Goal: Task Accomplishment & Management: Complete application form

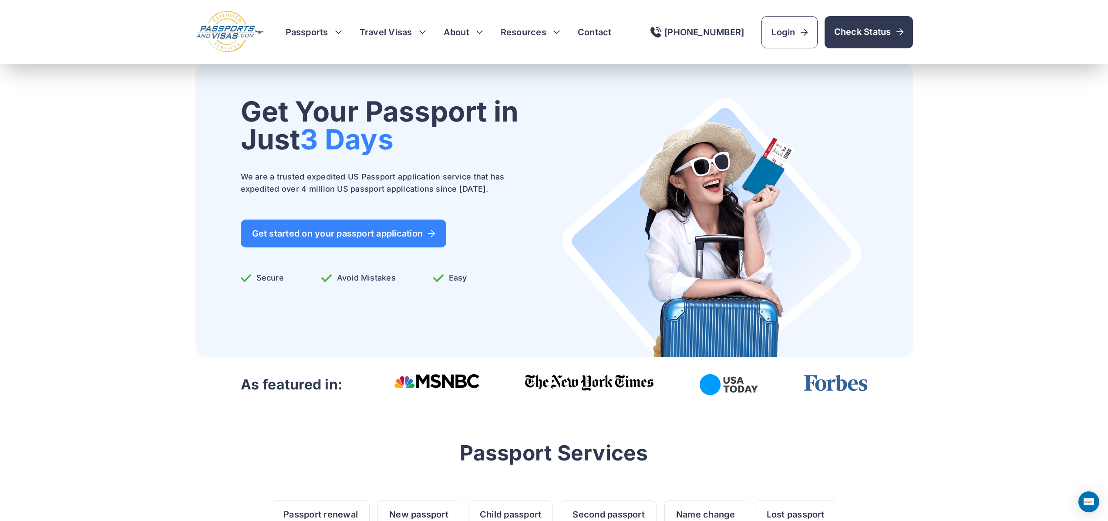
scroll to position [0, 0]
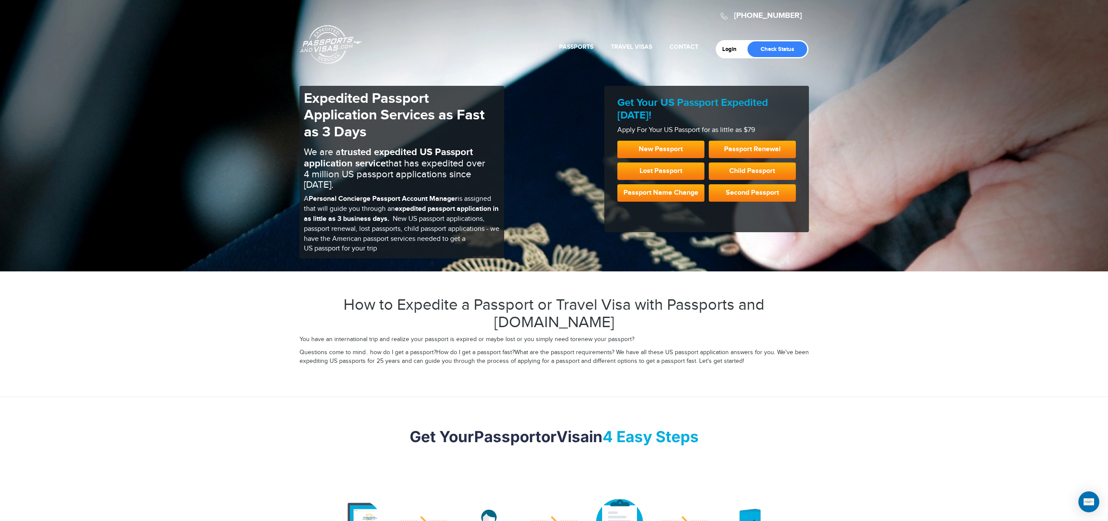
scroll to position [4, 0]
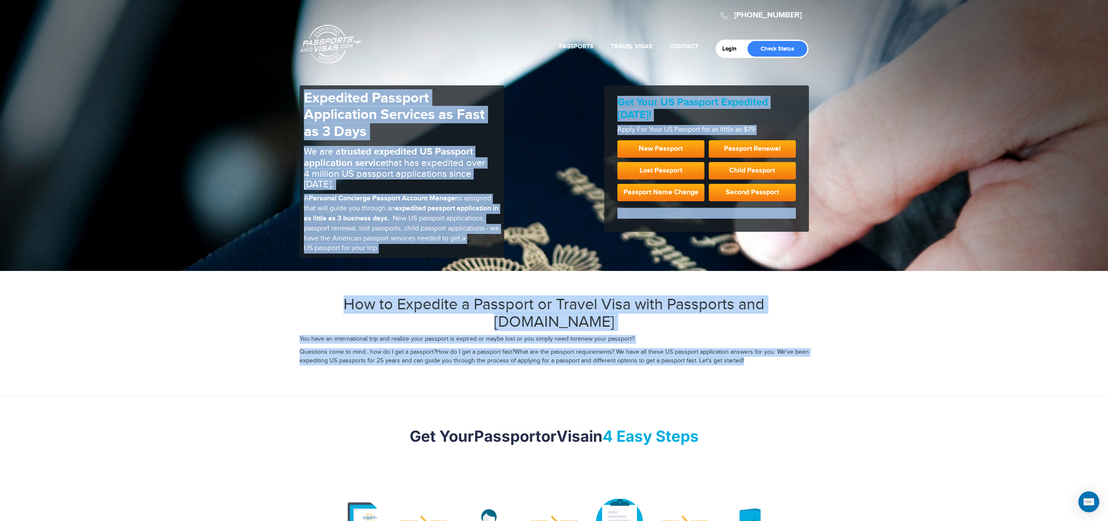
drag, startPoint x: 275, startPoint y: 255, endPoint x: 788, endPoint y: 348, distance: 521.2
click at [788, 348] on div "720-790-5143 Passports & Visas.com Login Check Status Passports Passport Renewa…" at bounding box center [554, 517] width 1108 height 1042
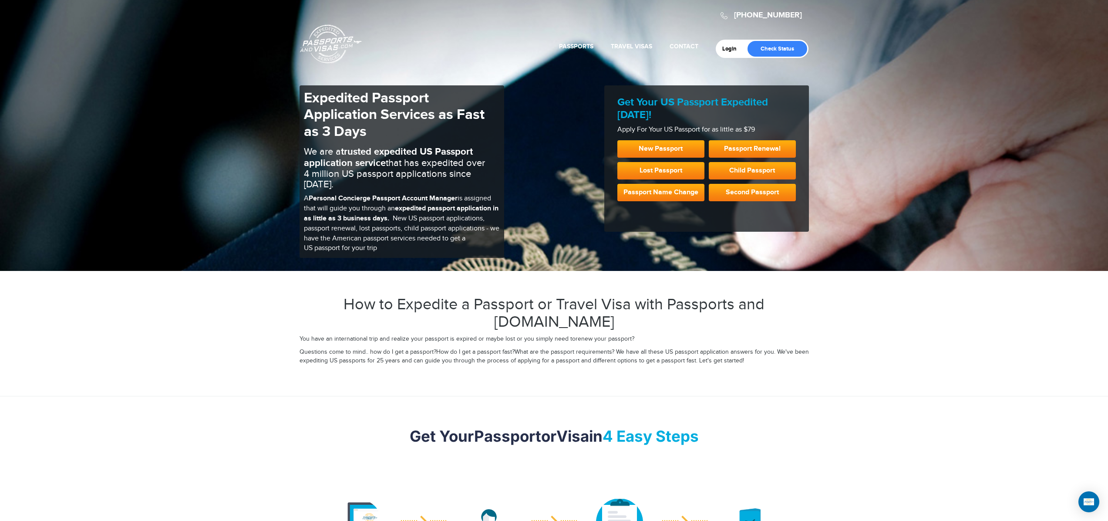
click at [786, 361] on div "720-790-5143 Passports & Visas.com Login Check Status Passports Passport Renewa…" at bounding box center [554, 517] width 1108 height 1042
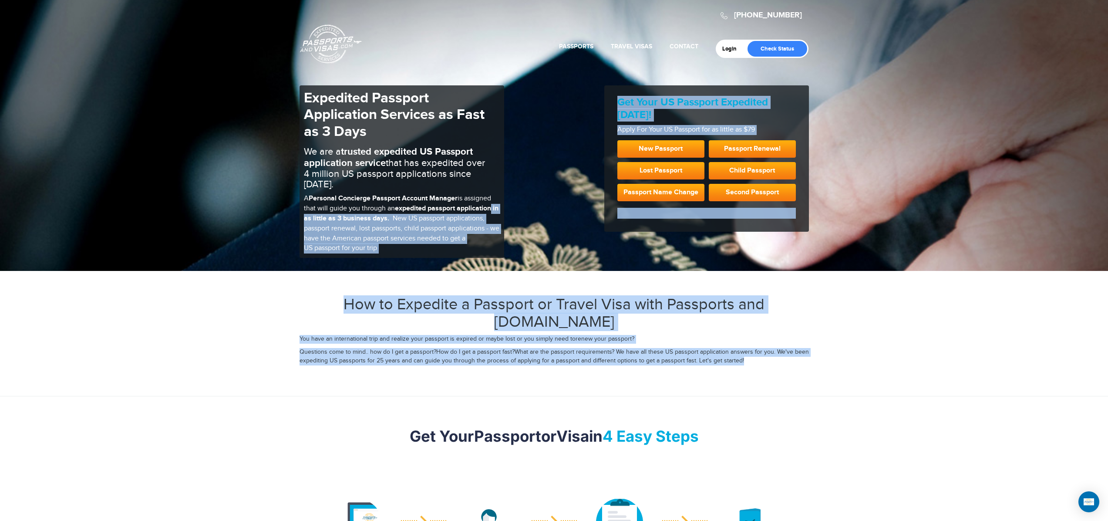
drag, startPoint x: 757, startPoint y: 343, endPoint x: 500, endPoint y: 196, distance: 296.4
click at [496, 195] on div "720-790-5143 Passports & Visas.com Login Check Status Passports Passport Renewa…" at bounding box center [554, 517] width 1108 height 1042
drag, startPoint x: 513, startPoint y: 260, endPoint x: 504, endPoint y: 263, distance: 10.1
click at [513, 260] on div "720-790-5143 Passports & Visas.com Login Check Status Passports Passport Renewa…" at bounding box center [554, 517] width 1108 height 1042
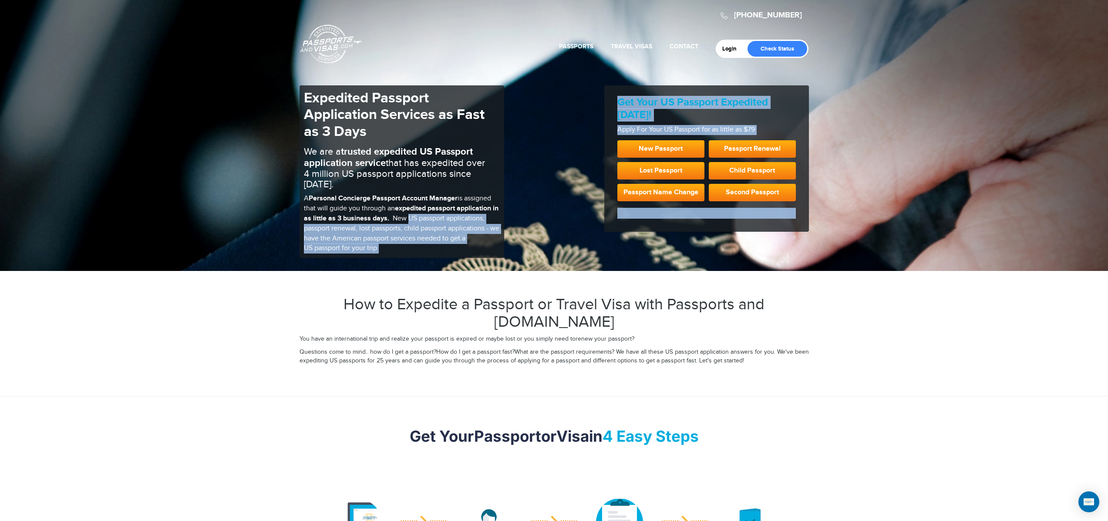
drag, startPoint x: 448, startPoint y: 258, endPoint x: 415, endPoint y: 208, distance: 60.4
click at [415, 209] on div "720-790-5143 Passports & Visas.com Login Check Status Passports Passport Renewa…" at bounding box center [554, 517] width 1108 height 1042
click at [522, 238] on div "Expedited Passport Application Services as Fast as 3 Days We are a trusted expe…" at bounding box center [554, 171] width 522 height 172
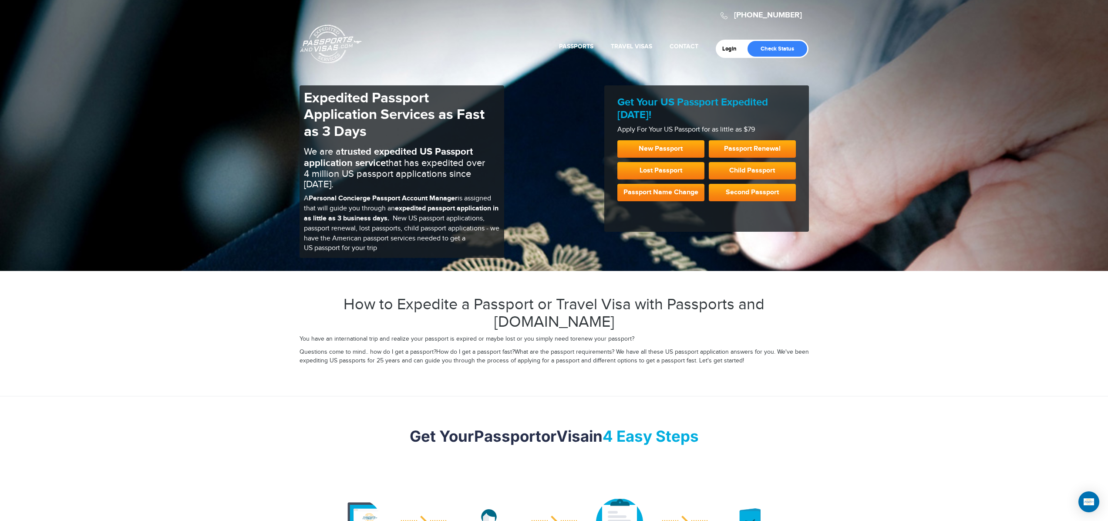
drag, startPoint x: 725, startPoint y: 228, endPoint x: 636, endPoint y: 192, distance: 95.7
click at [636, 190] on div "Expedited Passport Application Services as Fast as 3 Days We are a trusted expe…" at bounding box center [554, 171] width 522 height 172
drag, startPoint x: 788, startPoint y: 229, endPoint x: 617, endPoint y: 170, distance: 181.0
click at [612, 169] on div "Get Your US Passport Expedited Today! Apply For Your US Passport for as little …" at bounding box center [706, 158] width 205 height 146
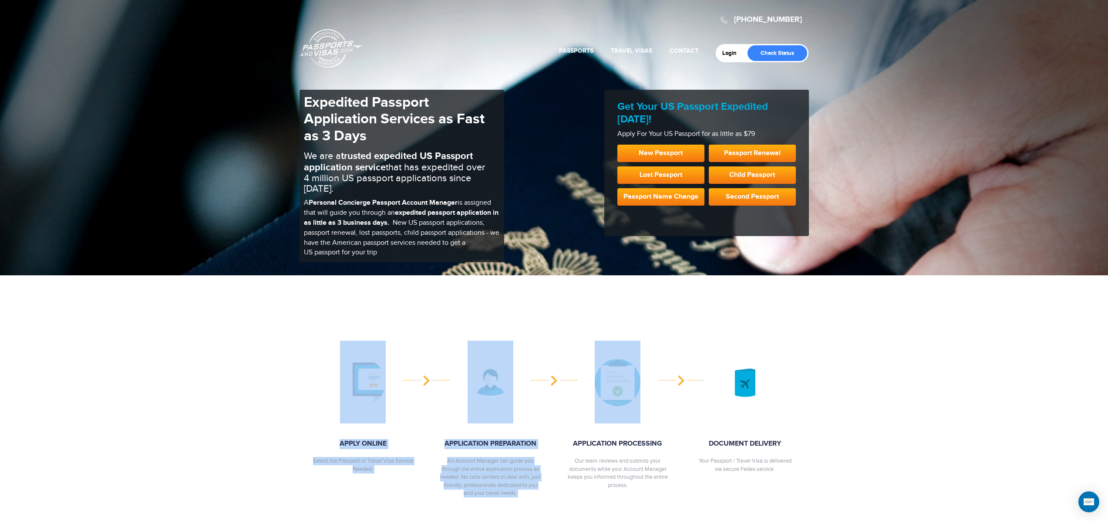
drag, startPoint x: 610, startPoint y: 297, endPoint x: 586, endPoint y: 61, distance: 237.6
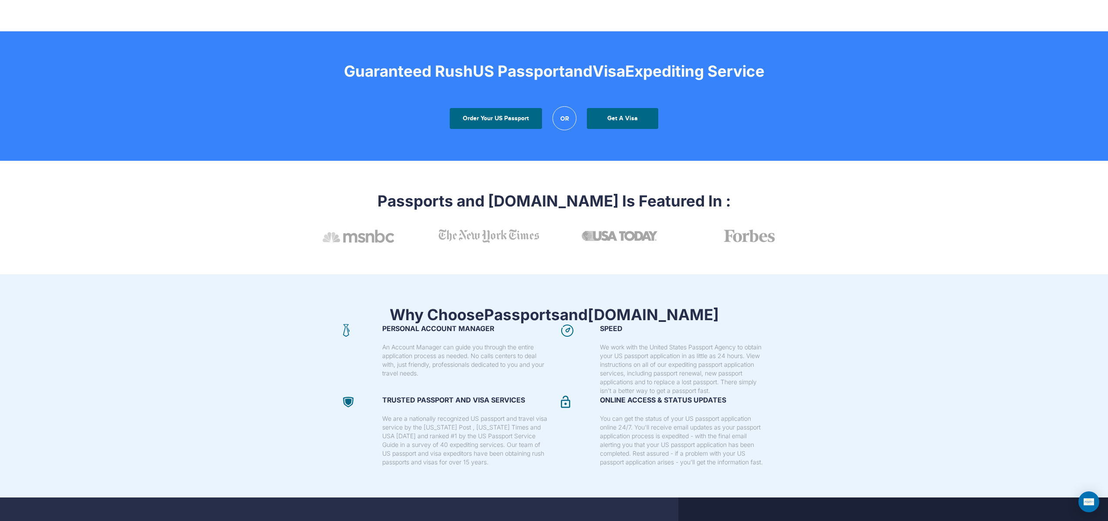
scroll to position [1632, 0]
